Goal: Task Accomplishment & Management: Manage account settings

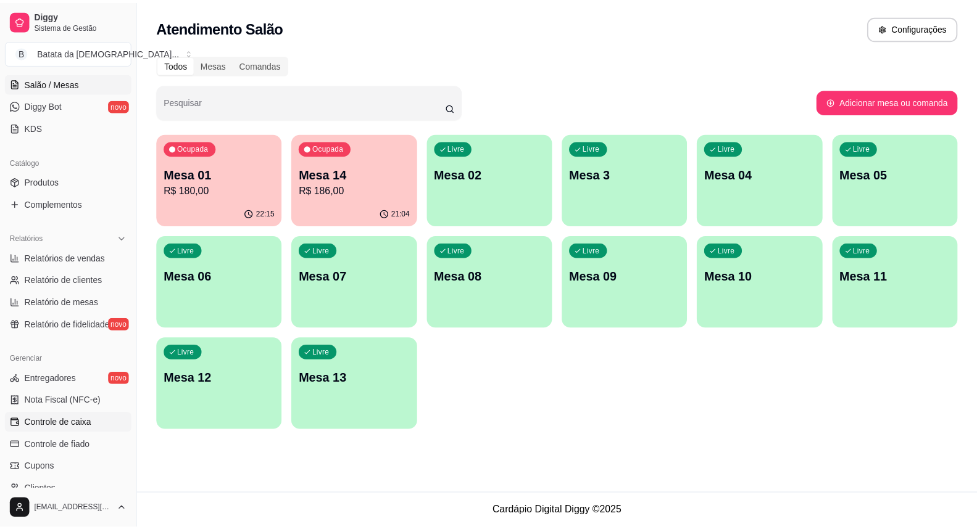
scroll to position [274, 0]
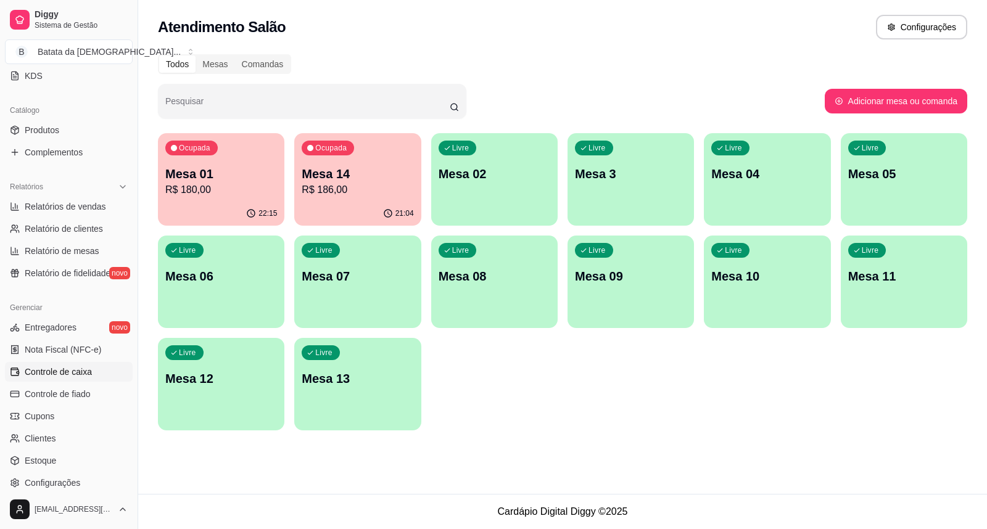
click at [84, 368] on span "Controle de caixa" at bounding box center [58, 372] width 67 height 12
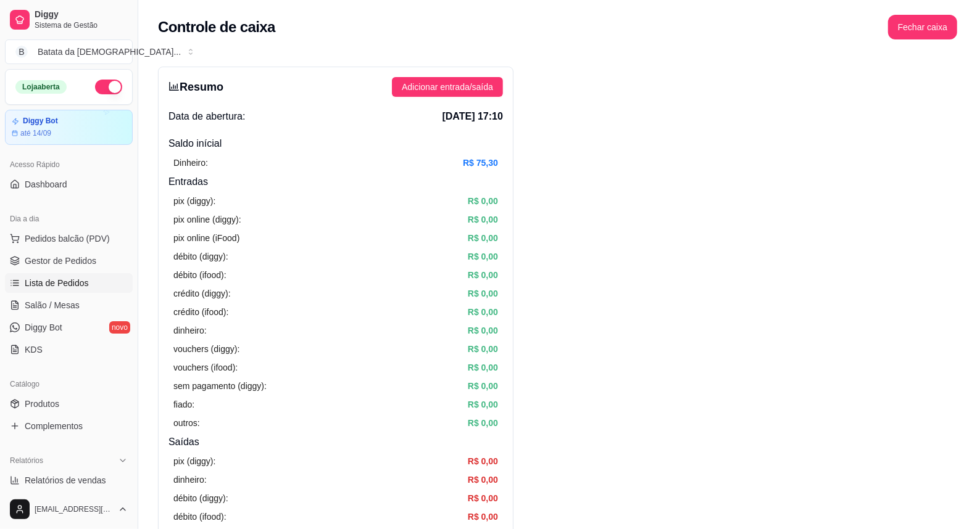
click at [52, 283] on span "Lista de Pedidos" at bounding box center [57, 283] width 64 height 12
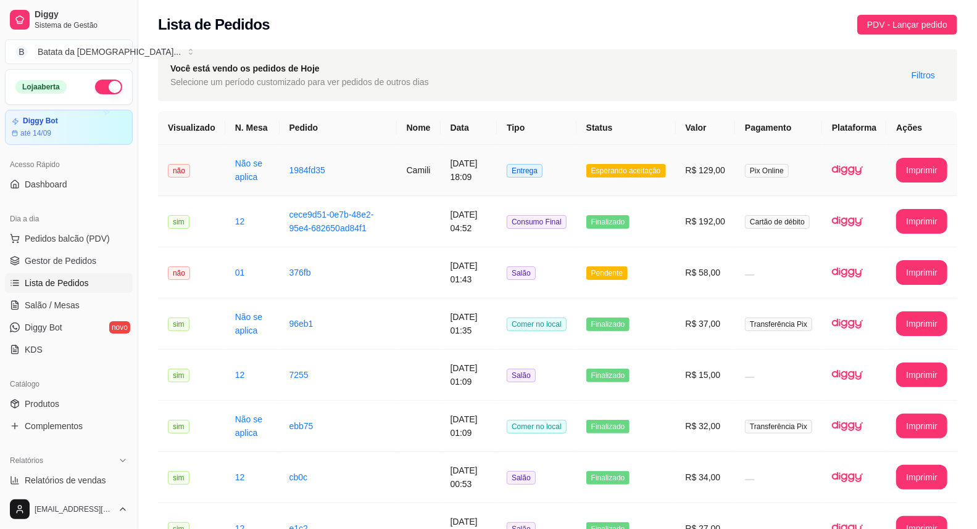
click at [259, 152] on td "Não se aplica" at bounding box center [252, 170] width 54 height 51
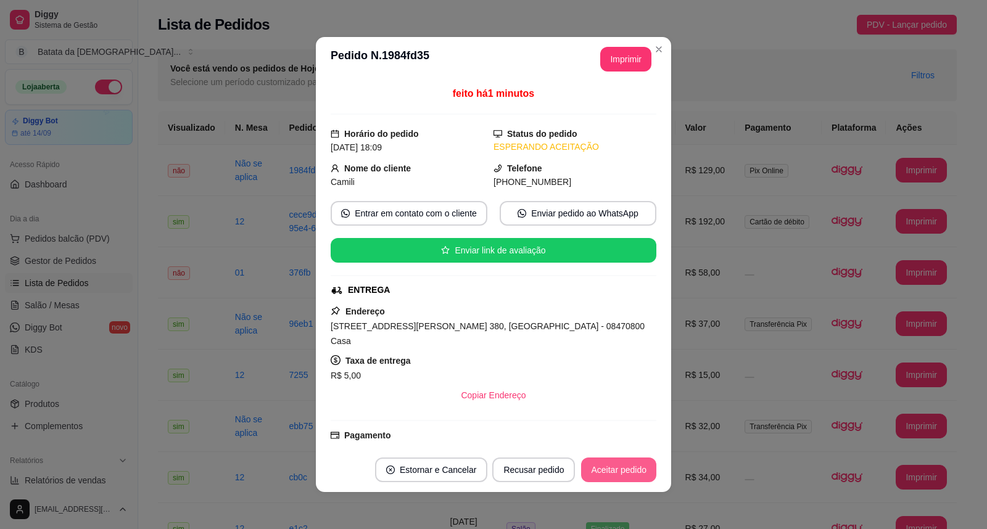
click at [625, 458] on button "Aceitar pedido" at bounding box center [618, 470] width 75 height 25
click at [621, 479] on button "Mover para preparo" at bounding box center [609, 470] width 96 height 25
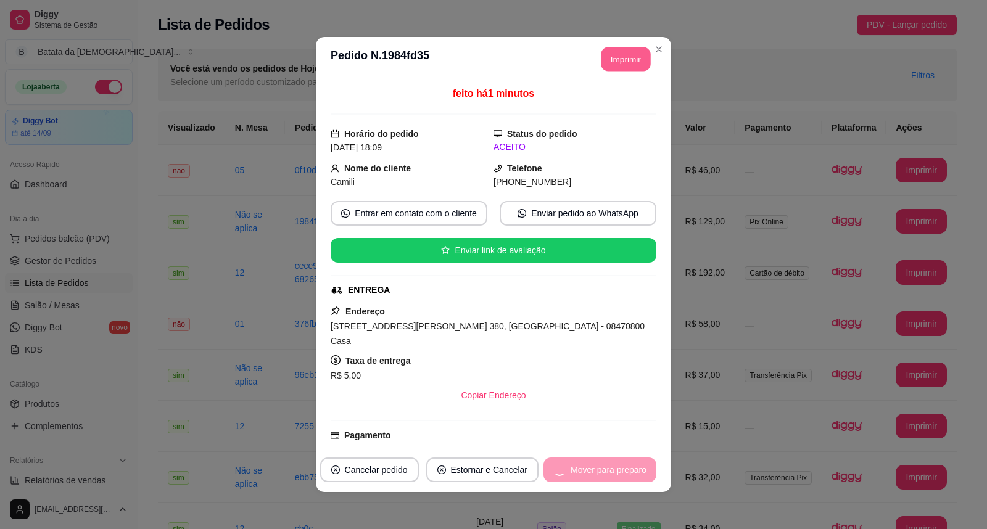
click at [605, 62] on button "Imprimir" at bounding box center [626, 60] width 49 height 24
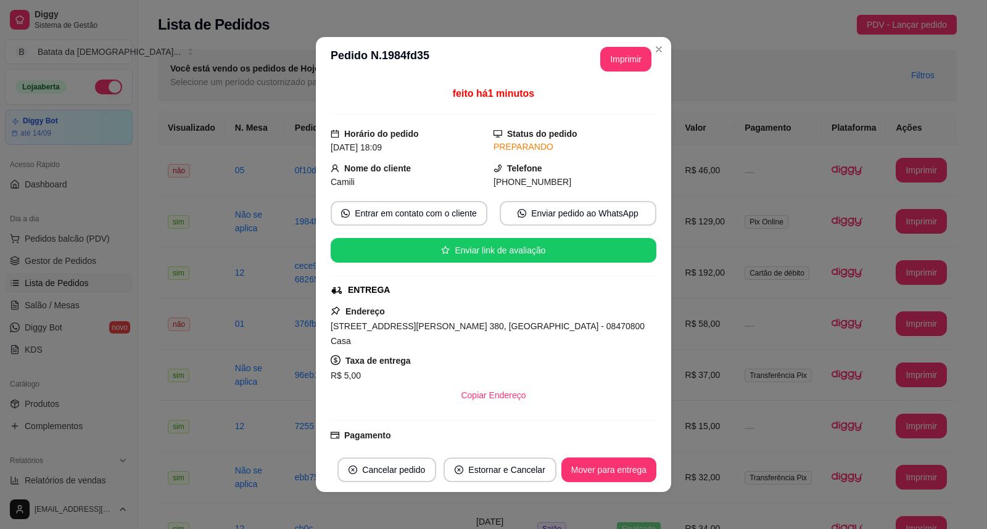
click at [640, 256] on div "Enviar link de avaliação" at bounding box center [494, 250] width 326 height 25
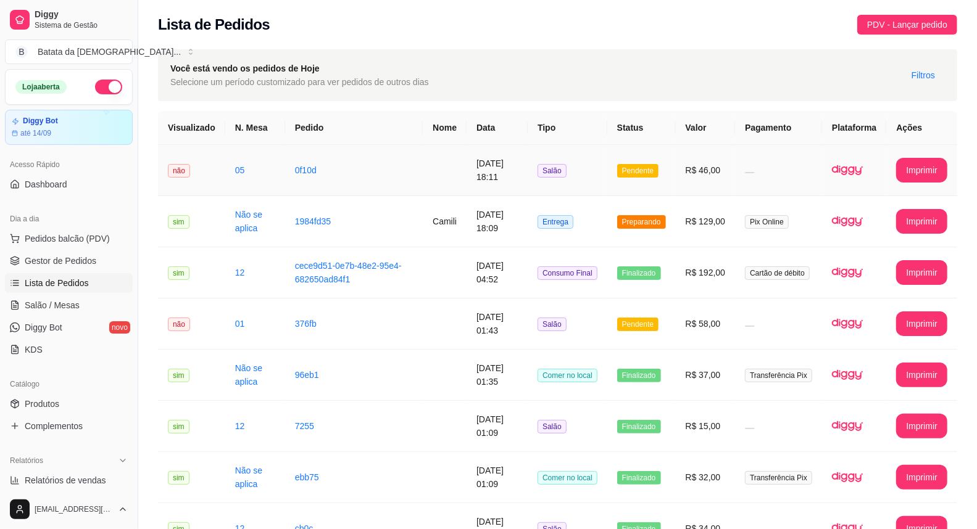
click at [328, 159] on td "0f10d" at bounding box center [354, 170] width 138 height 51
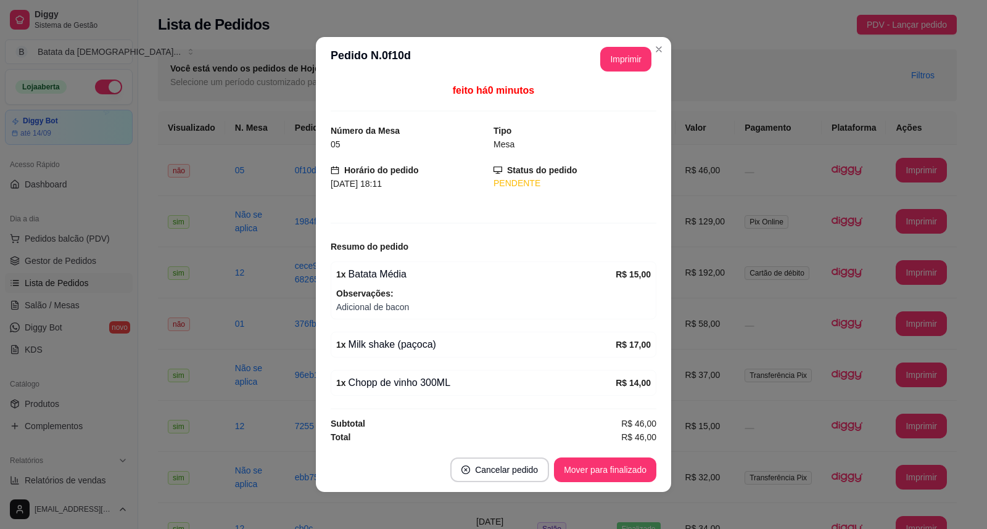
scroll to position [4, 0]
click at [617, 57] on button "Imprimir" at bounding box center [625, 59] width 51 height 25
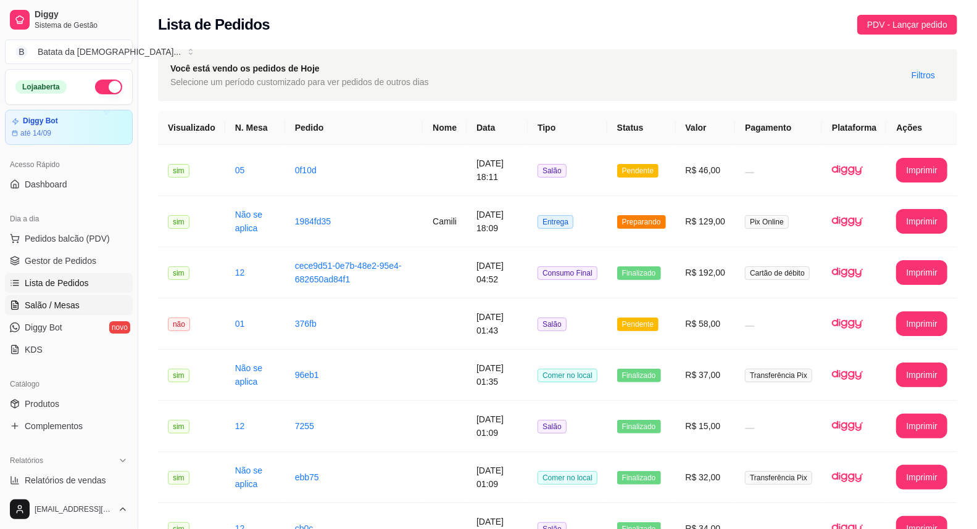
click at [83, 302] on link "Salão / Mesas" at bounding box center [69, 306] width 128 height 20
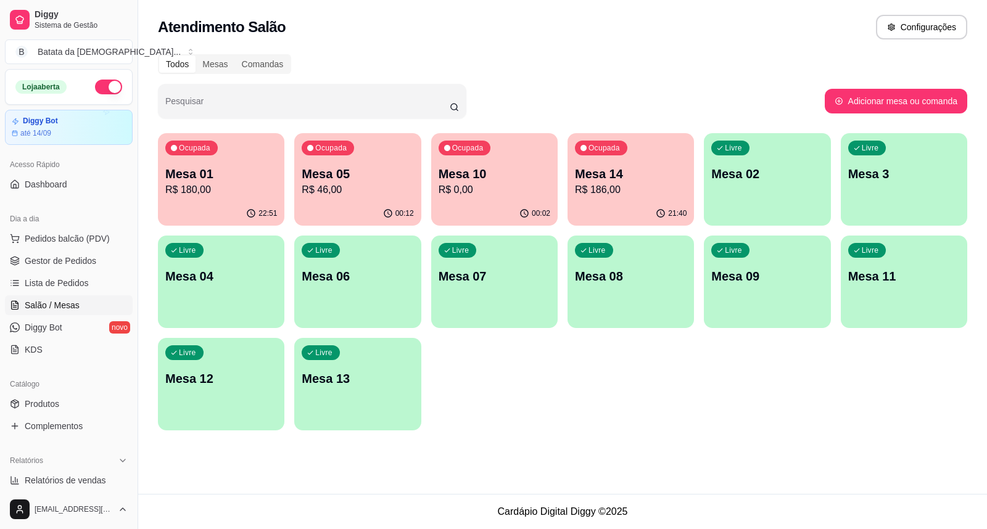
click at [466, 175] on p "Mesa 10" at bounding box center [495, 173] width 112 height 17
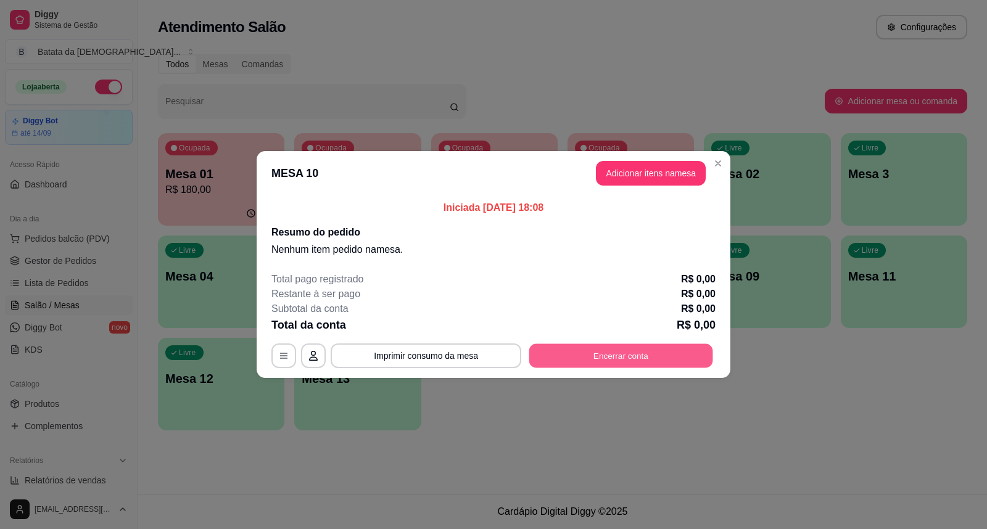
click at [632, 358] on button "Encerrar conta" at bounding box center [621, 356] width 184 height 24
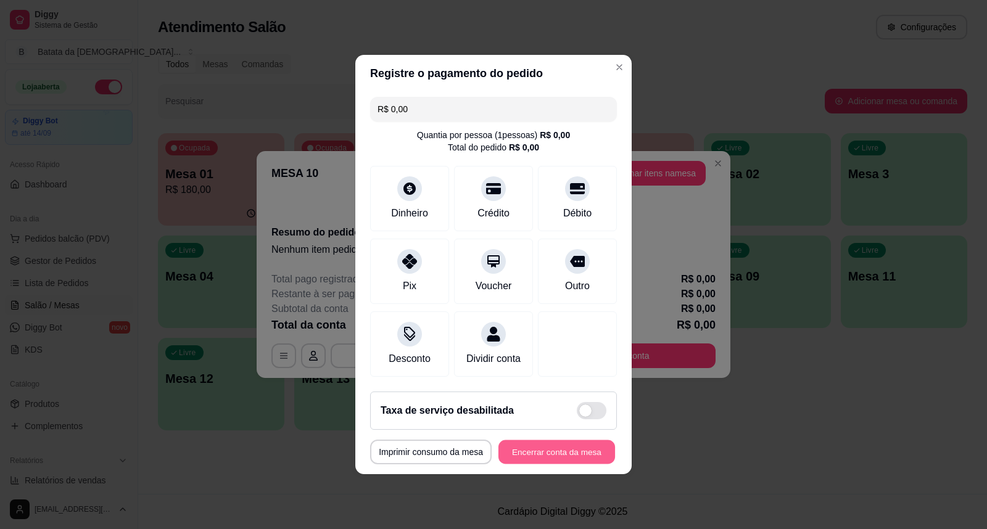
click at [547, 457] on button "Encerrar conta da mesa" at bounding box center [557, 453] width 117 height 24
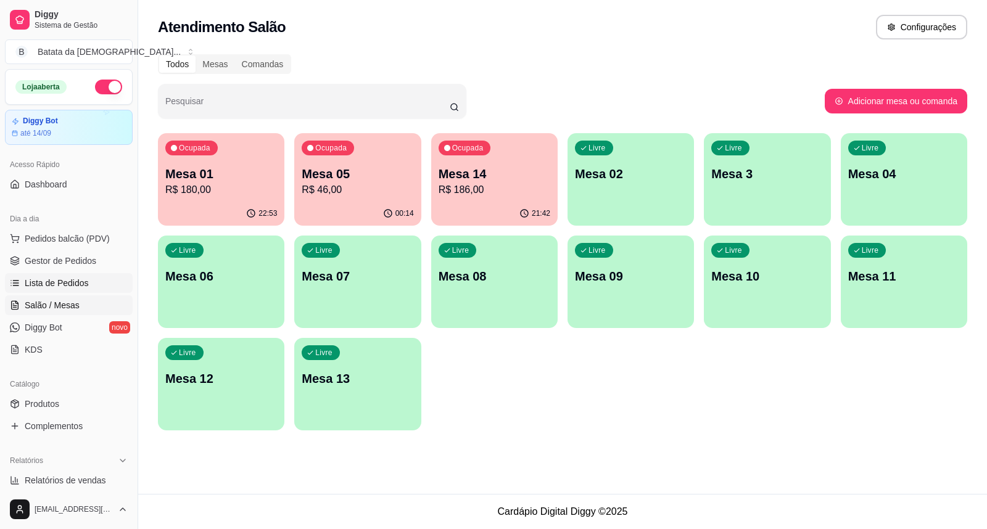
click at [95, 290] on link "Lista de Pedidos" at bounding box center [69, 283] width 128 height 20
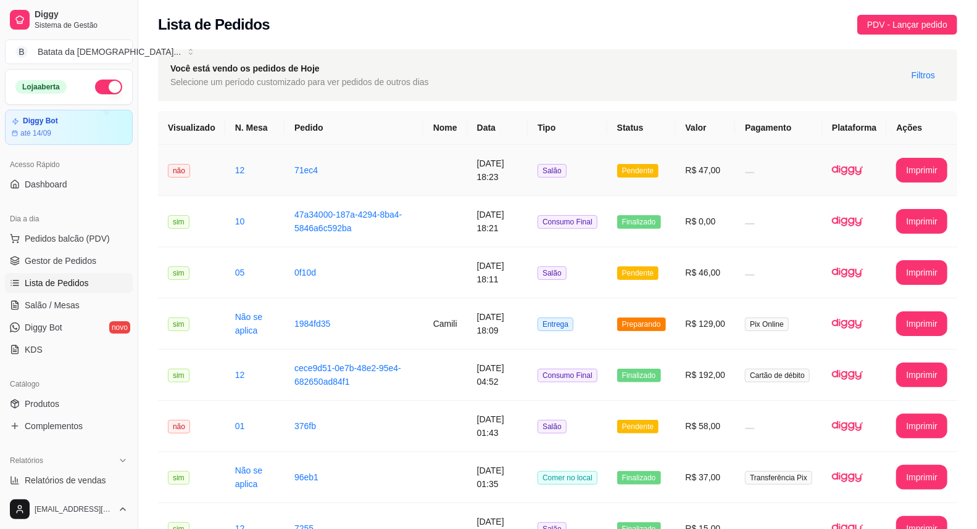
click at [642, 164] on span "Pendente" at bounding box center [637, 171] width 41 height 14
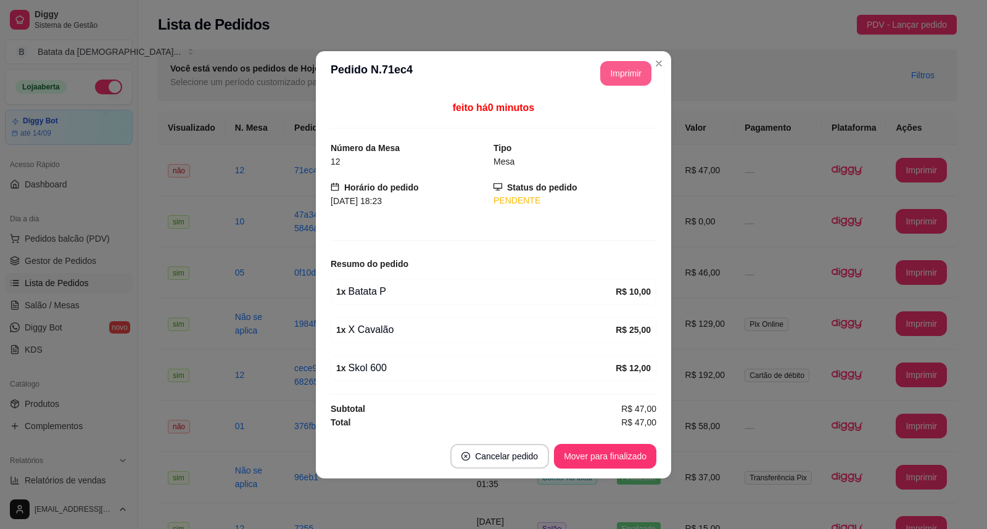
click at [622, 70] on button "Imprimir" at bounding box center [625, 73] width 51 height 25
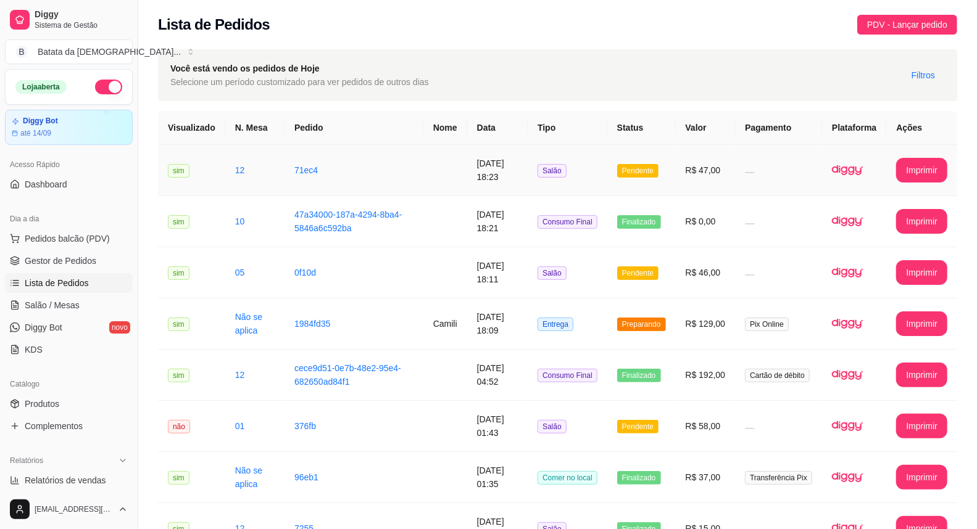
click at [711, 177] on td "R$ 47,00" at bounding box center [706, 170] width 60 height 51
click at [691, 321] on td "R$ 129,00" at bounding box center [706, 324] width 60 height 51
click at [569, 320] on span "Entrega" at bounding box center [555, 325] width 36 height 14
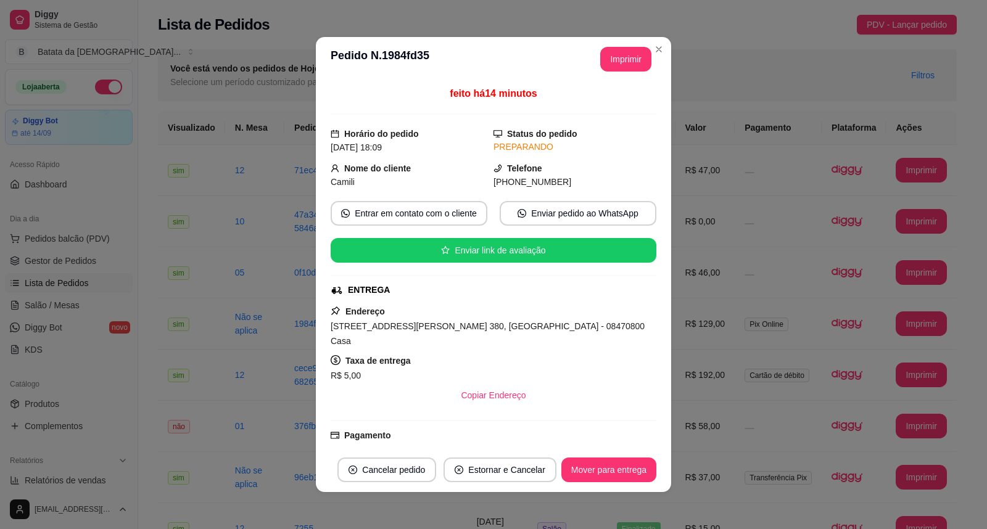
click at [471, 326] on span "[STREET_ADDRESS][PERSON_NAME] 380, [GEOGRAPHIC_DATA] - 08470800 Casa" at bounding box center [488, 333] width 314 height 25
drag, startPoint x: 471, startPoint y: 326, endPoint x: 312, endPoint y: 331, distance: 159.3
click at [316, 331] on div "feito há 14 minutos Horário do pedido [DATE] 18:09 Status do pedido PREPARANDO …" at bounding box center [493, 264] width 355 height 366
copy span "[STREET_ADDRESS][PERSON_NAME] 380,"
